Goal: Navigation & Orientation: Understand site structure

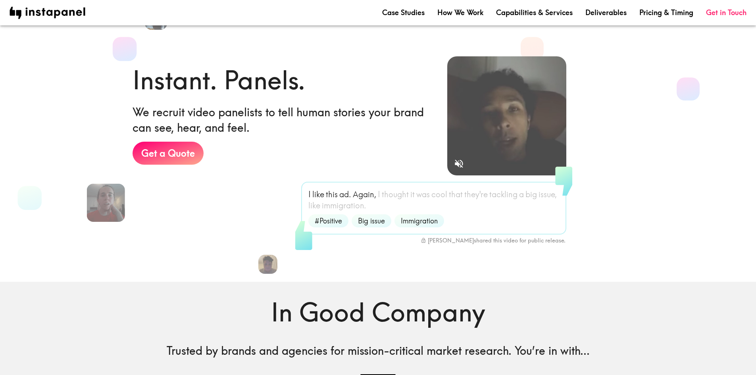
scroll to position [1336, 0]
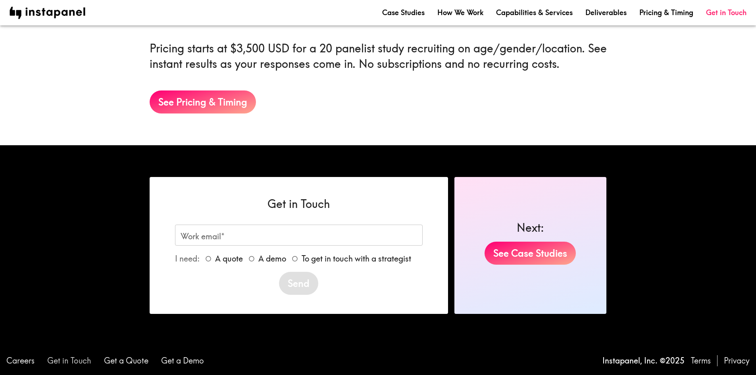
click at [66, 355] on link "Get in Touch" at bounding box center [69, 360] width 44 height 11
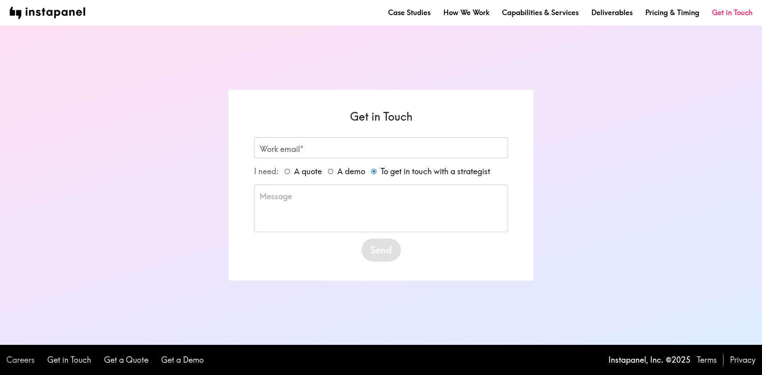
click at [31, 359] on link "Careers" at bounding box center [20, 360] width 28 height 11
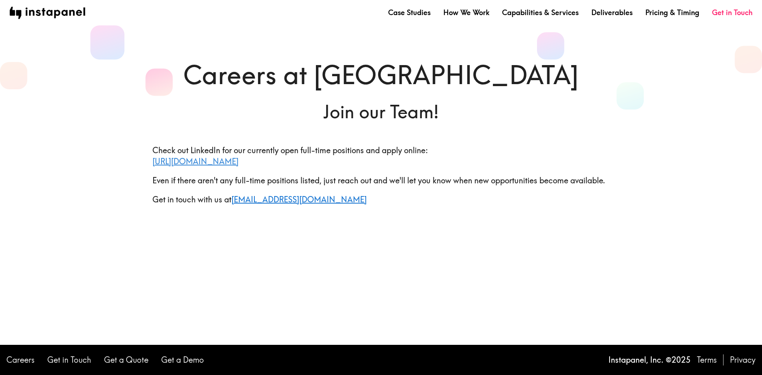
click at [239, 165] on link "[URL][DOMAIN_NAME]" at bounding box center [195, 161] width 86 height 10
click at [567, 14] on link "Capabilities & Services" at bounding box center [540, 13] width 77 height 10
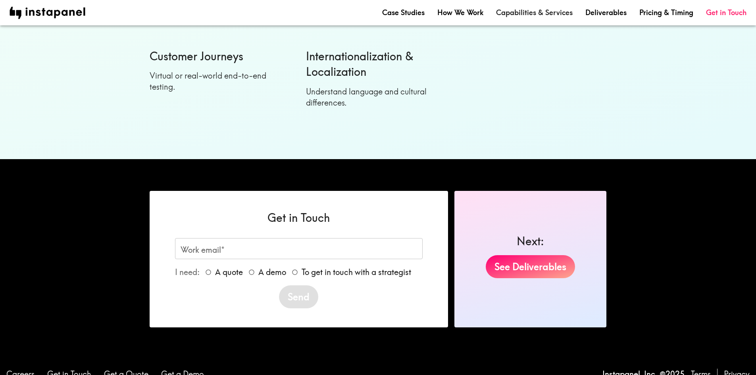
scroll to position [941, 0]
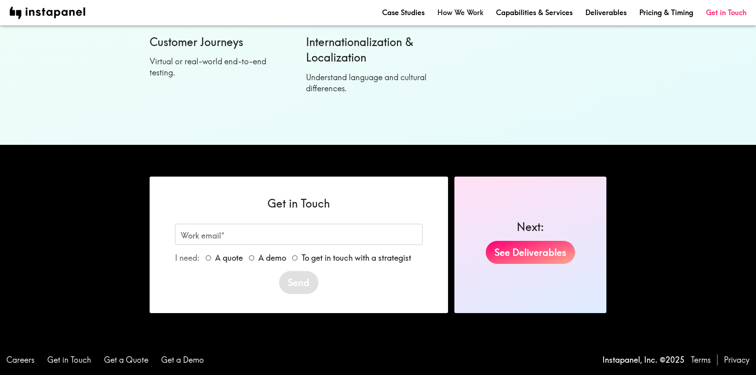
click at [464, 13] on link "How We Work" at bounding box center [461, 13] width 46 height 10
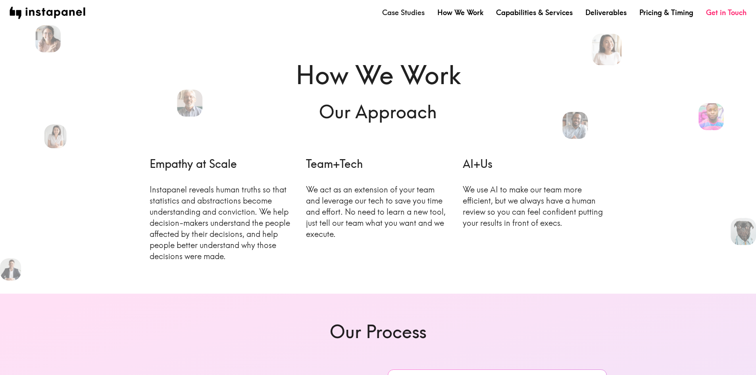
click at [400, 16] on link "Case Studies" at bounding box center [403, 13] width 42 height 10
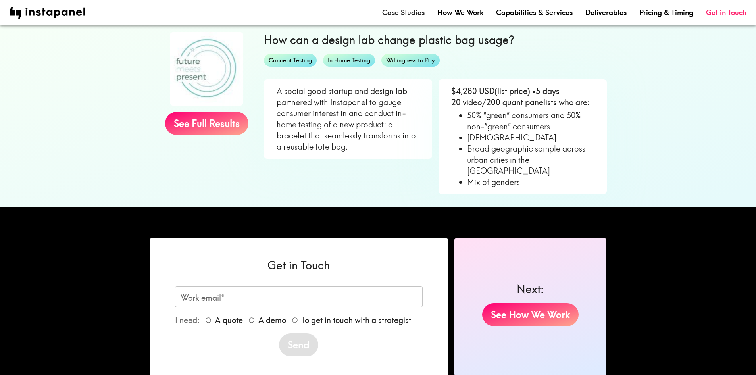
scroll to position [662, 0]
